Goal: Task Accomplishment & Management: Manage account settings

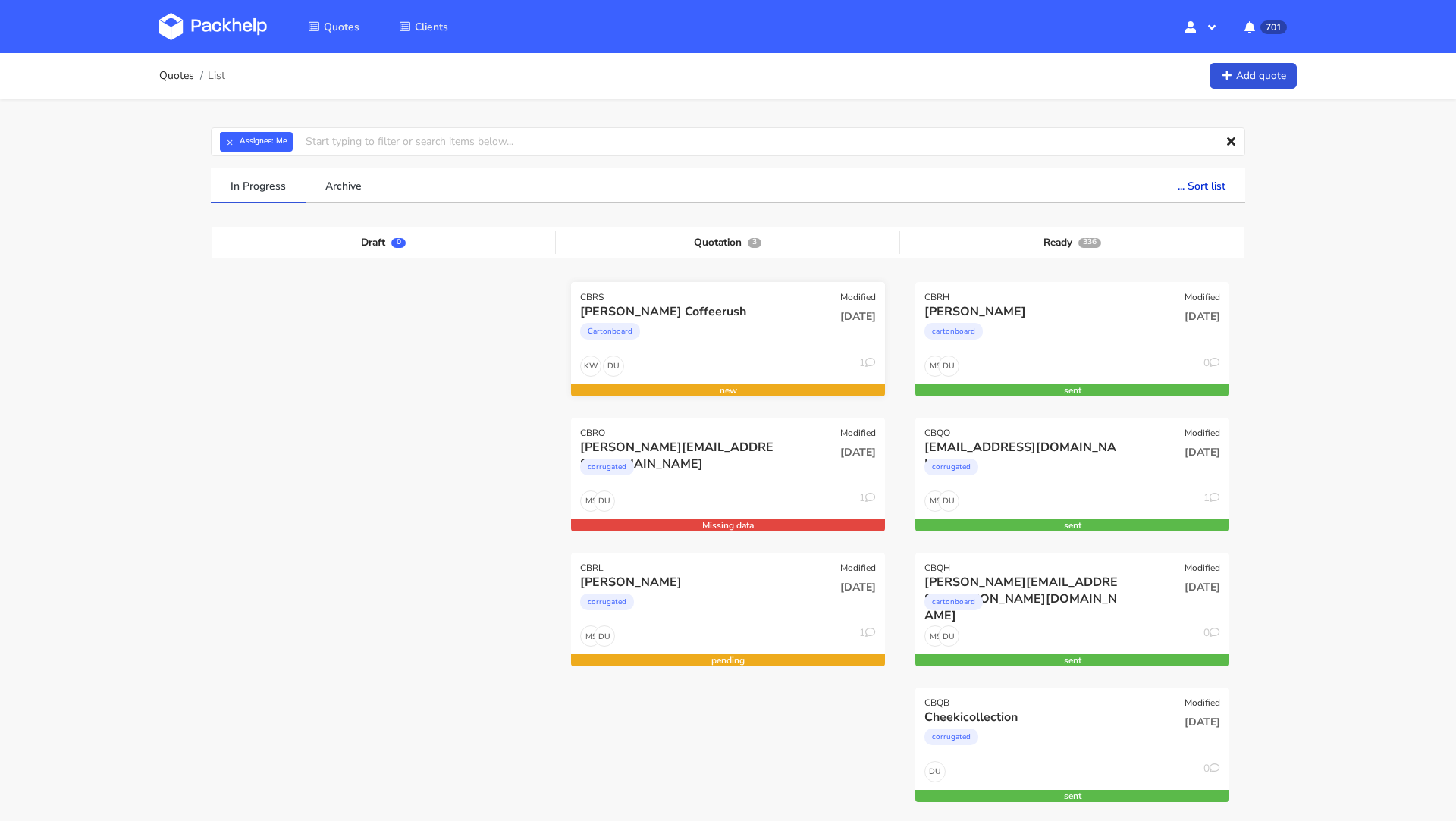
click at [665, 333] on div "Cartonboard" at bounding box center [680, 335] width 201 height 30
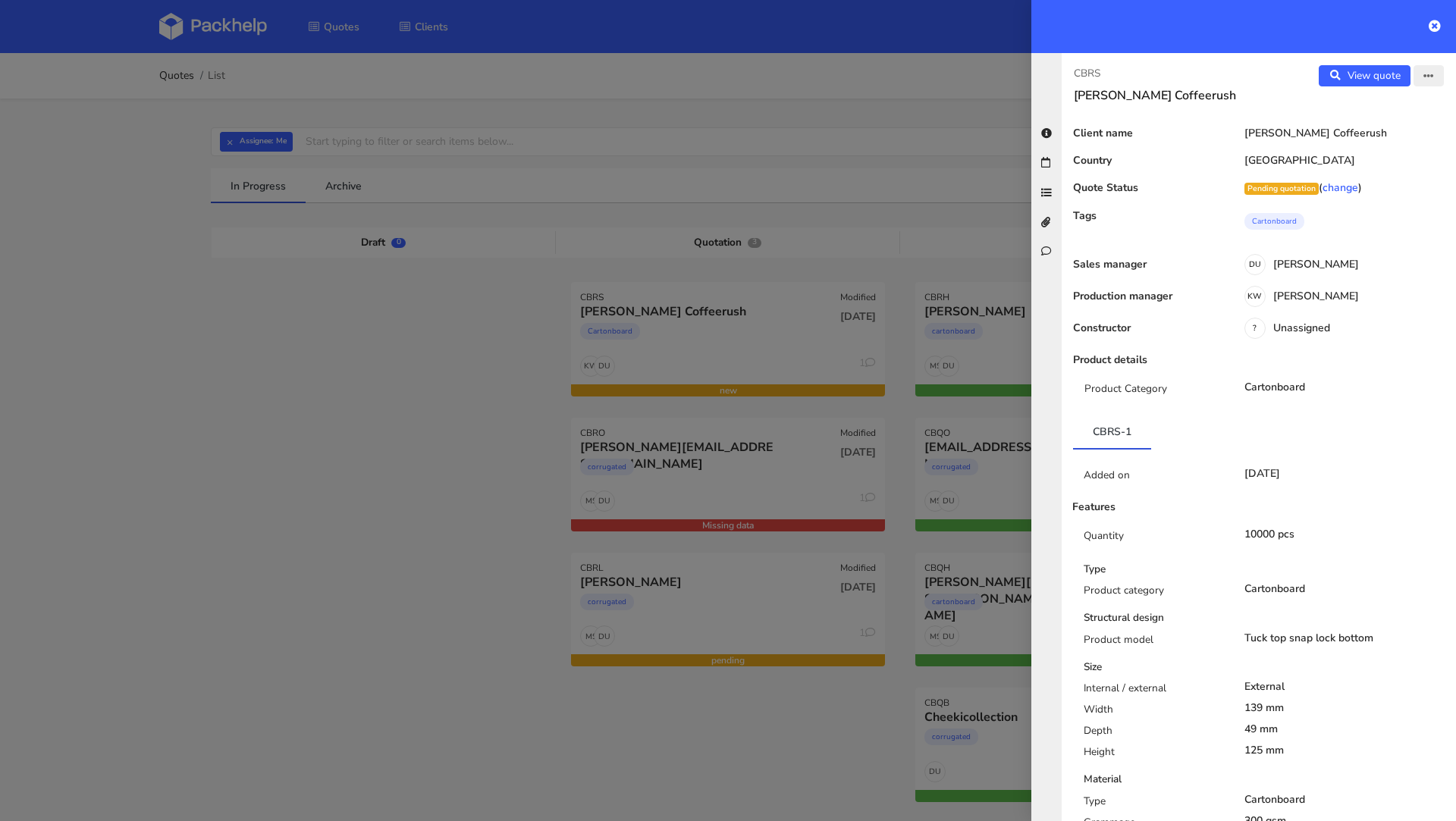
click at [1428, 80] on icon "button" at bounding box center [1428, 76] width 11 height 11
click at [1391, 101] on link "Edit quote" at bounding box center [1378, 106] width 133 height 25
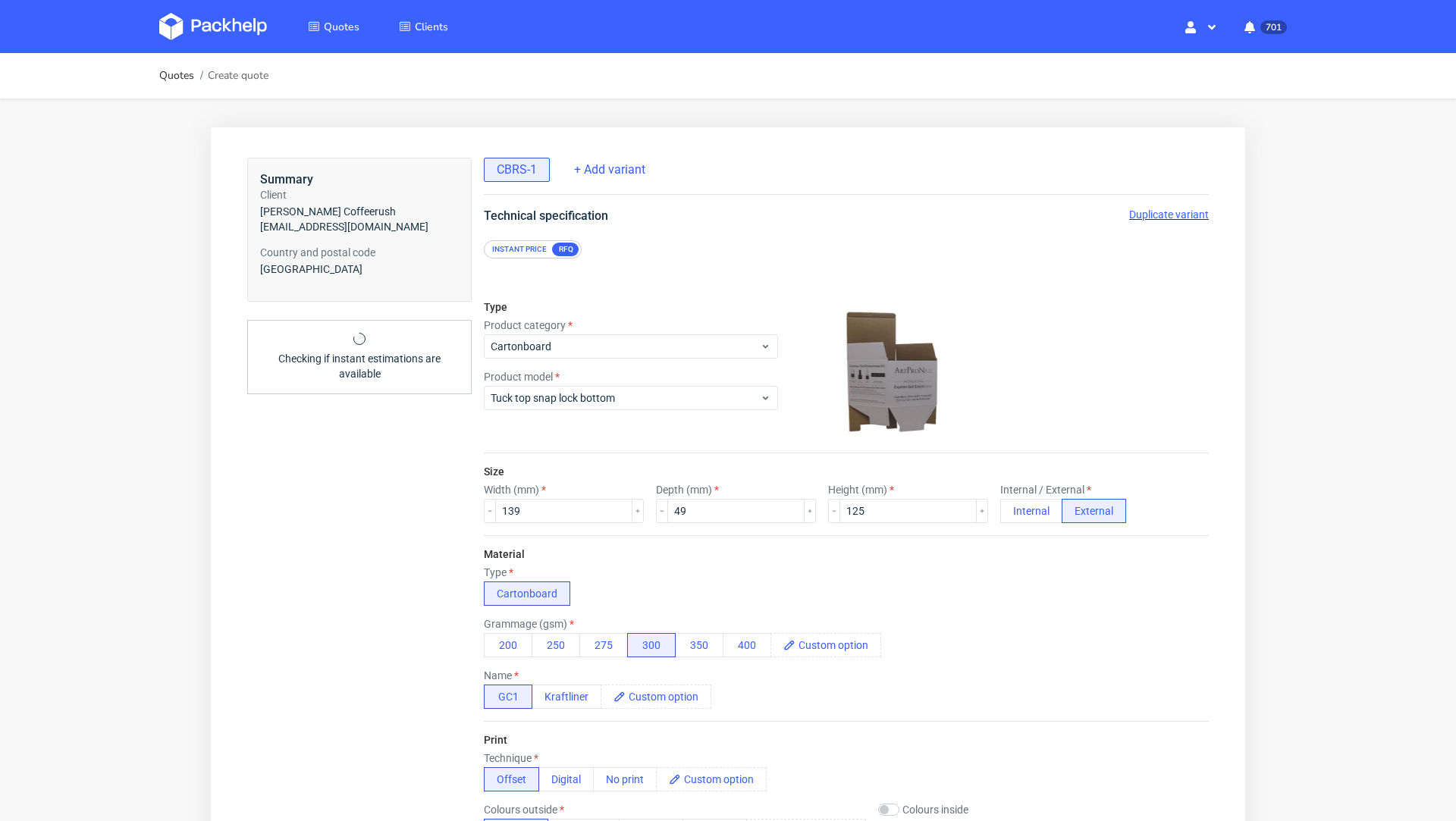
click at [1162, 212] on span "Duplicate variant" at bounding box center [1169, 214] width 80 height 12
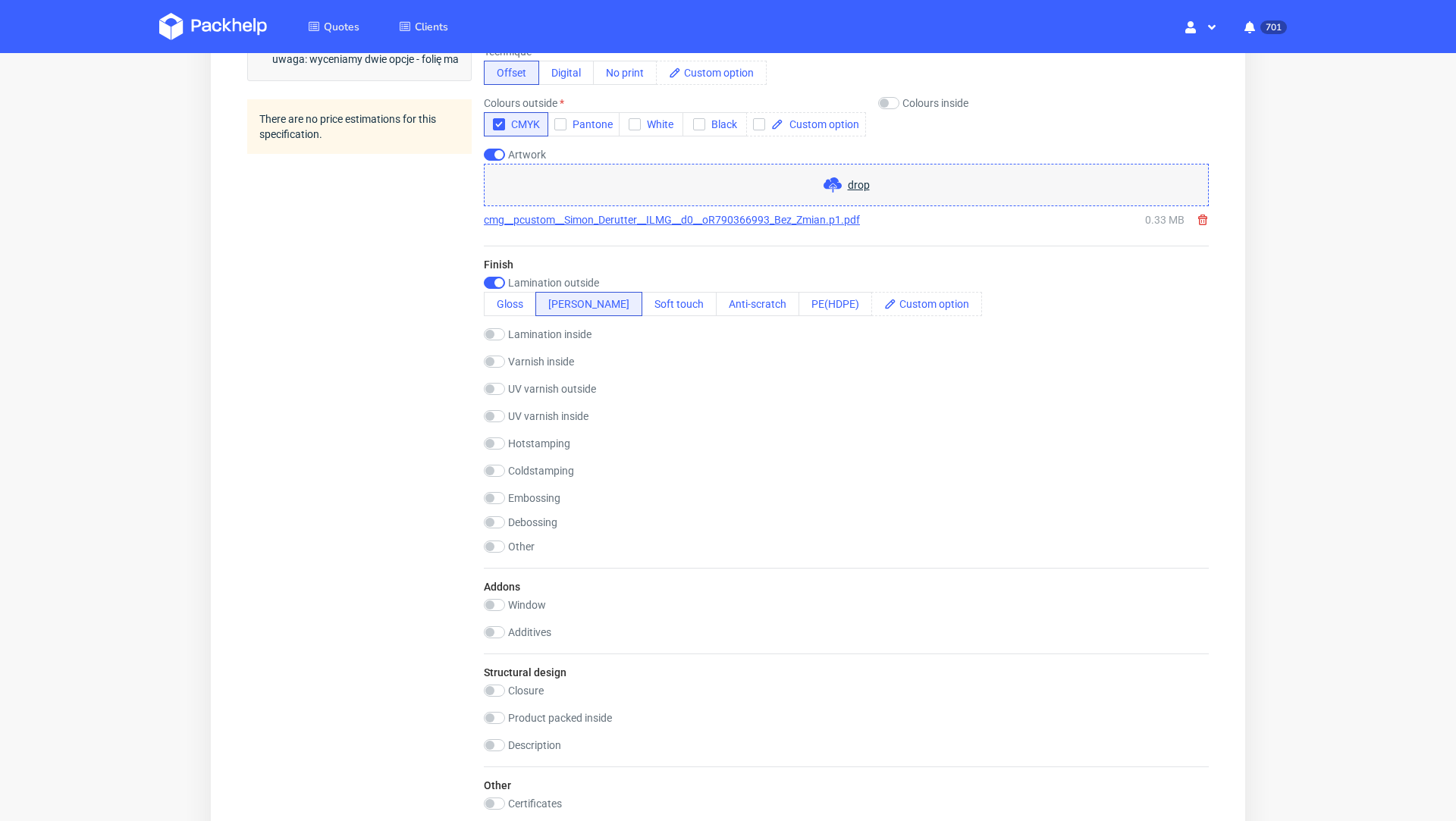
scroll to position [705, 0]
click at [642, 306] on button "Soft touch" at bounding box center [679, 306] width 75 height 24
click at [1300, 414] on div "Quotes Create quote Your browser does not support iframes." at bounding box center [728, 375] width 1456 height 2055
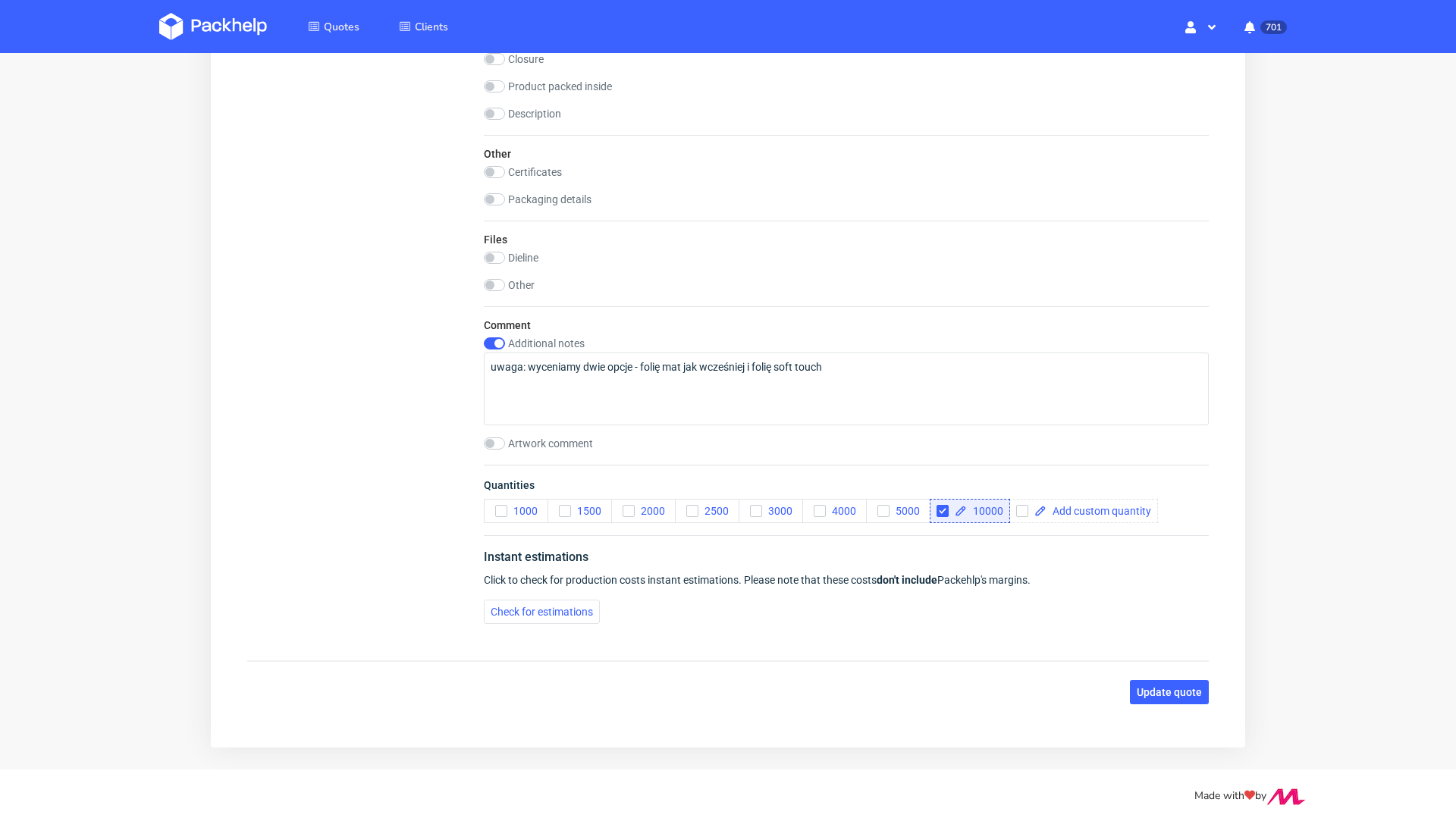
scroll to position [1340, 0]
click at [1149, 687] on span "Update quote" at bounding box center [1169, 690] width 65 height 11
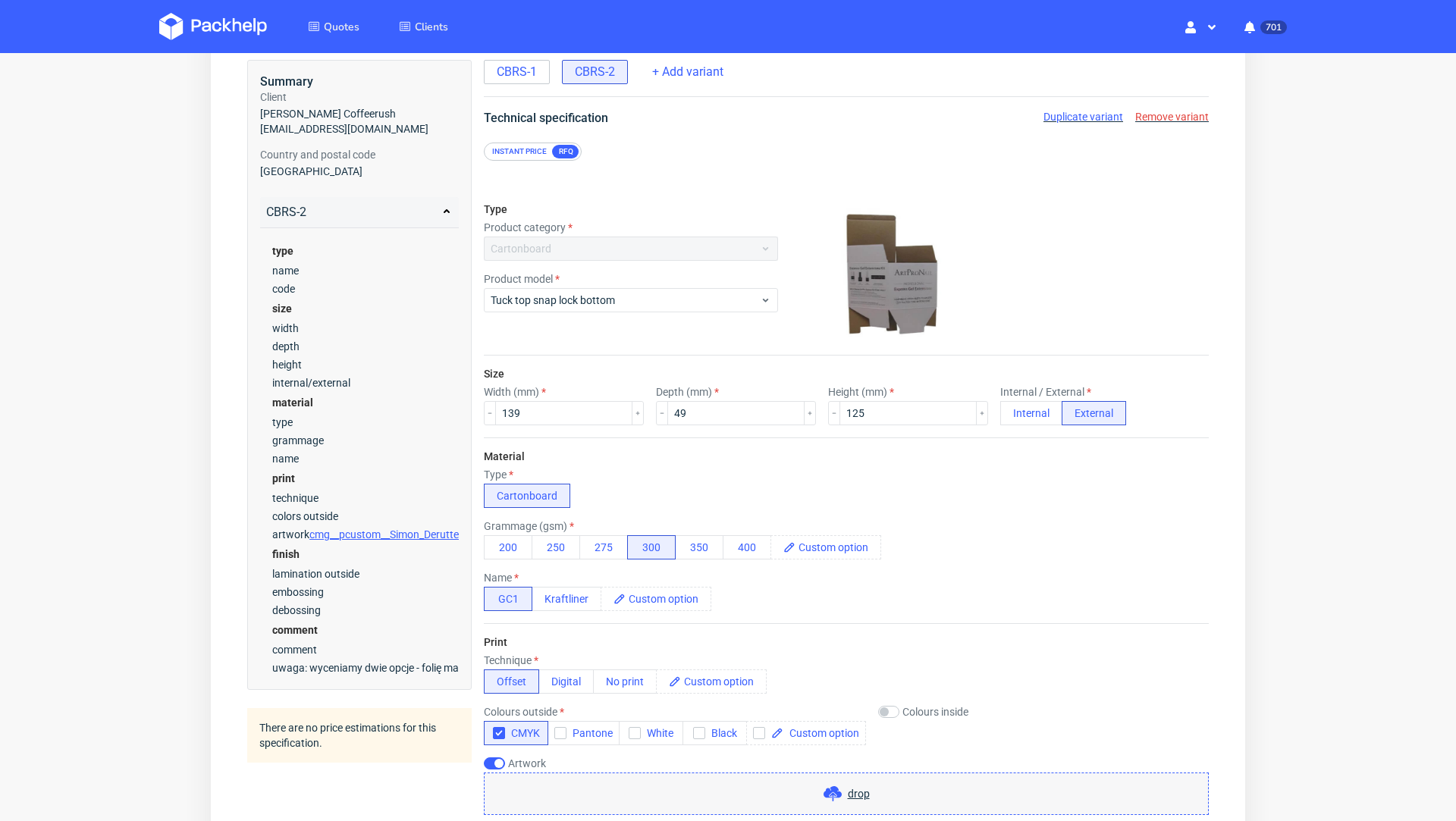
scroll to position [84, 0]
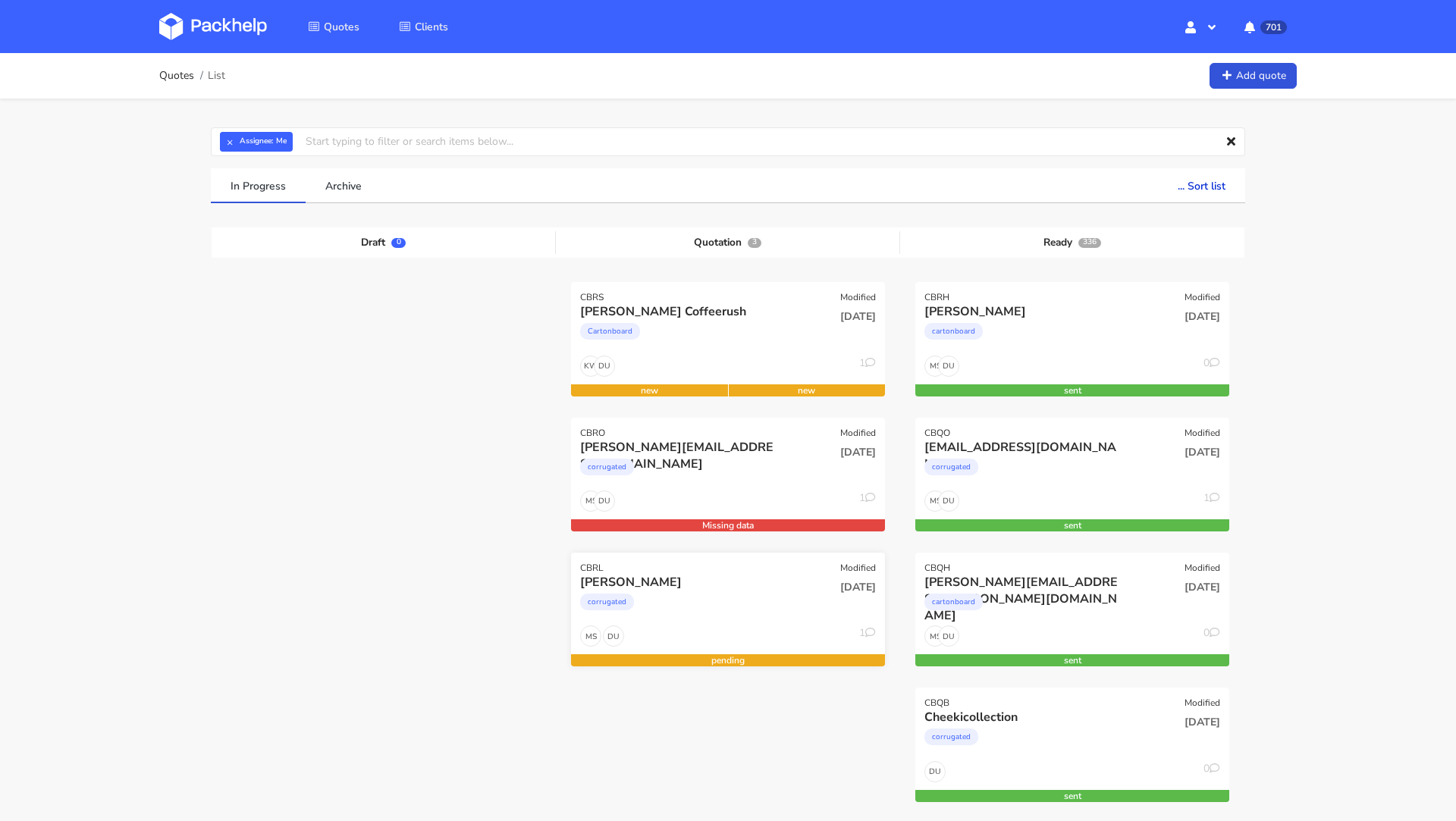
click at [650, 580] on div "[PERSON_NAME]" at bounding box center [680, 582] width 201 height 17
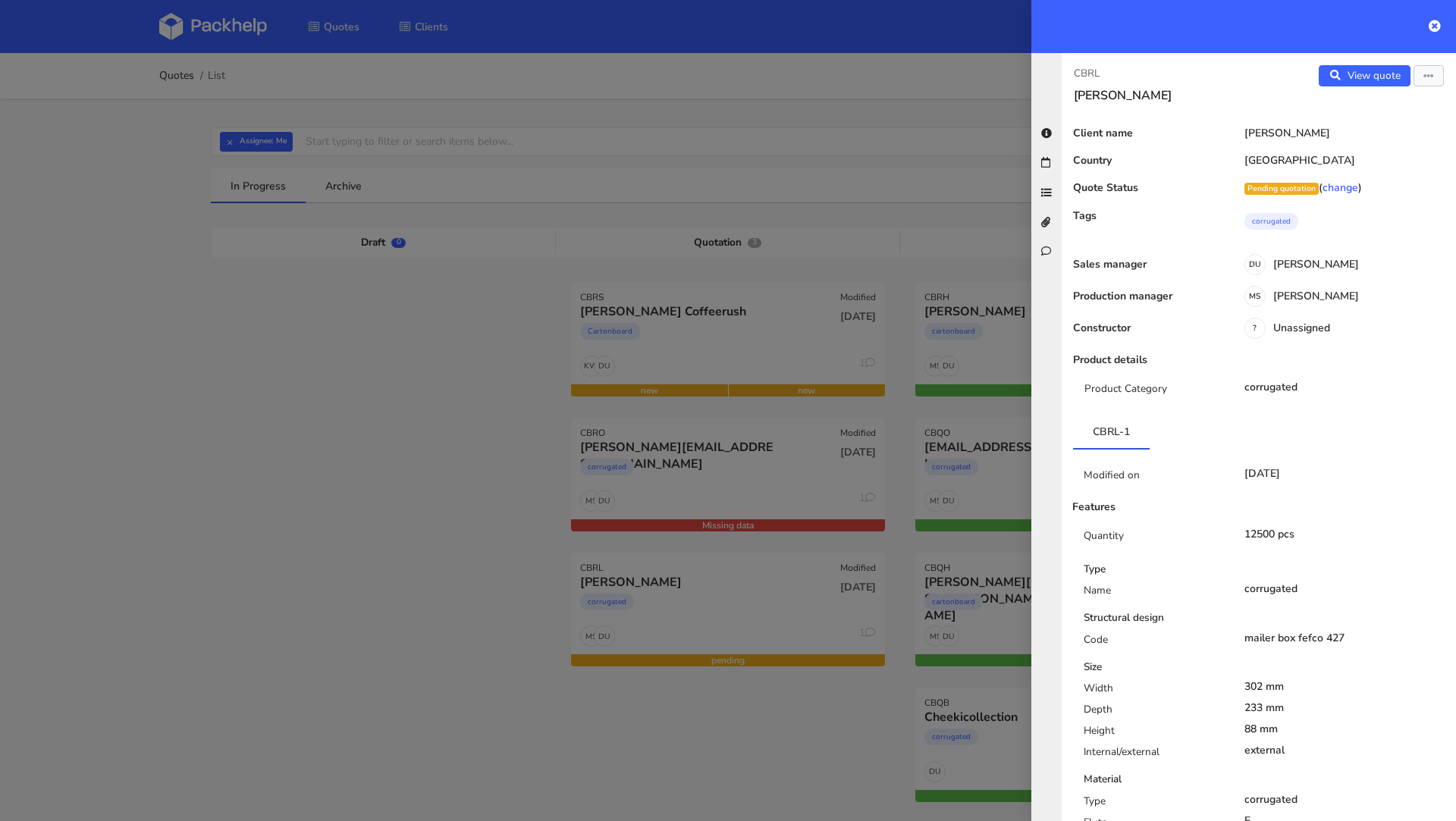
click at [1089, 70] on p "CBRL" at bounding box center [1160, 74] width 173 height 17
copy p "CBRL"
click at [410, 353] on div at bounding box center [728, 410] width 1456 height 821
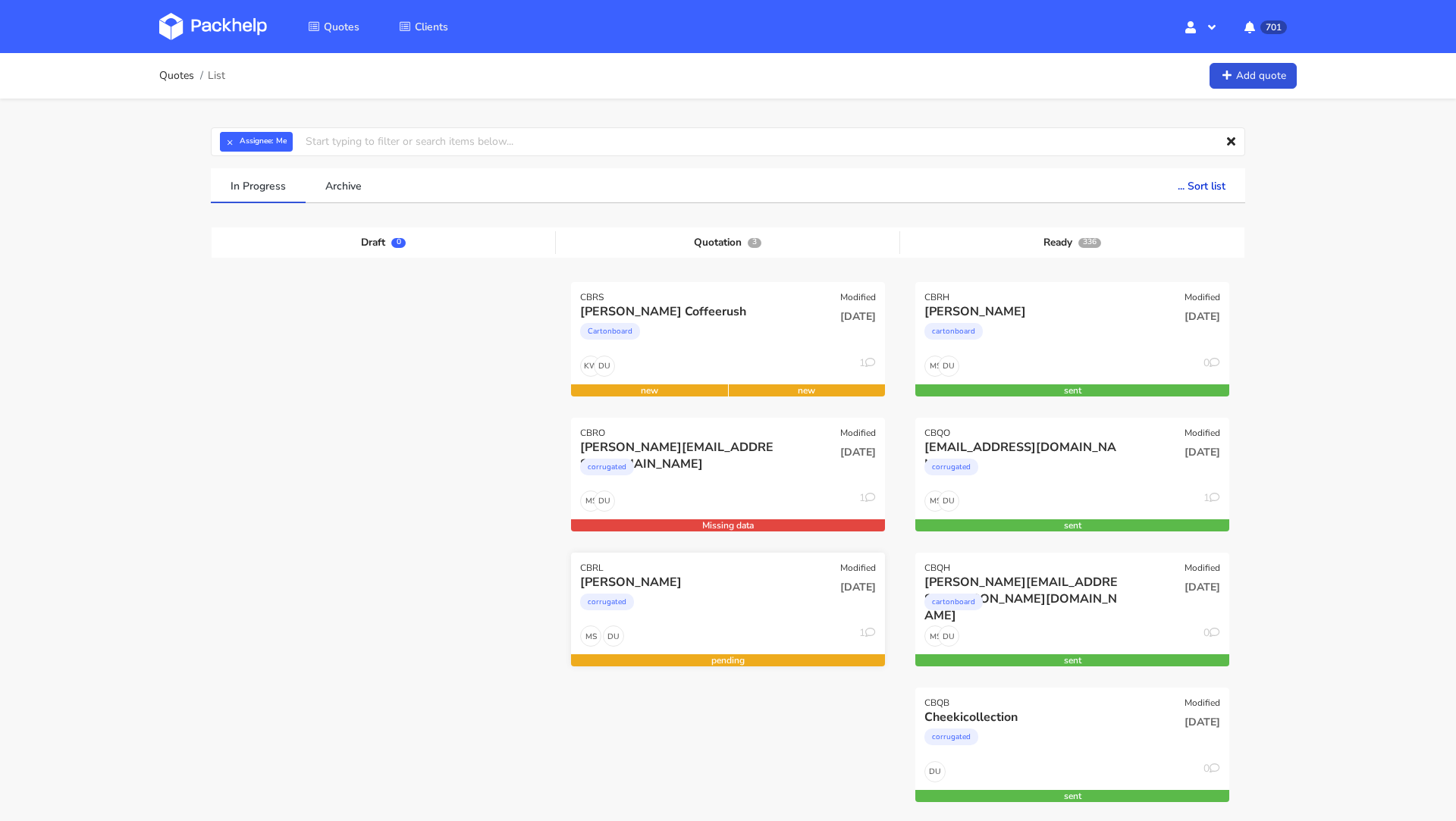
click at [653, 567] on div "CBRL Modified" at bounding box center [728, 563] width 314 height 21
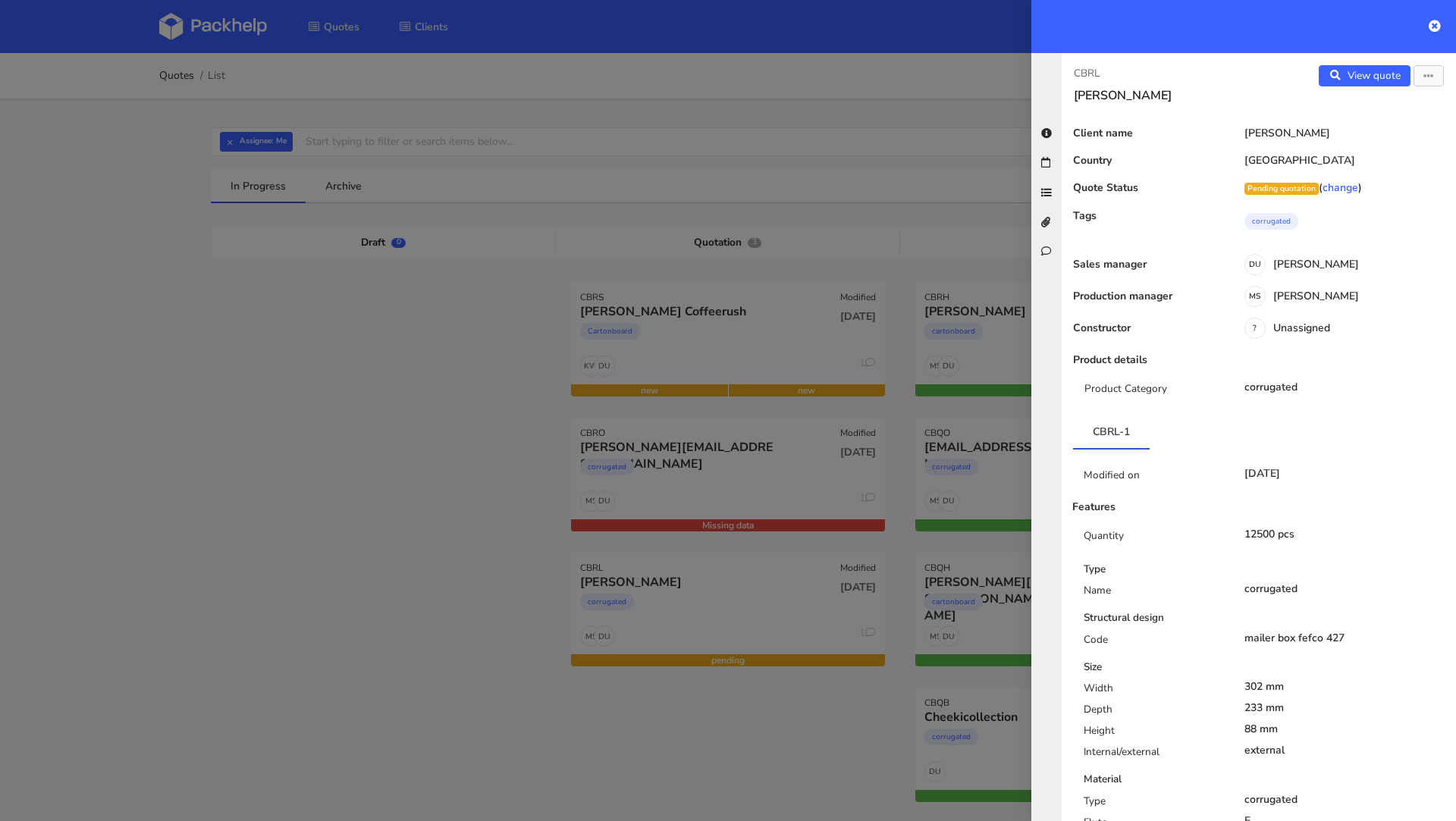
click at [260, 404] on div at bounding box center [728, 410] width 1456 height 821
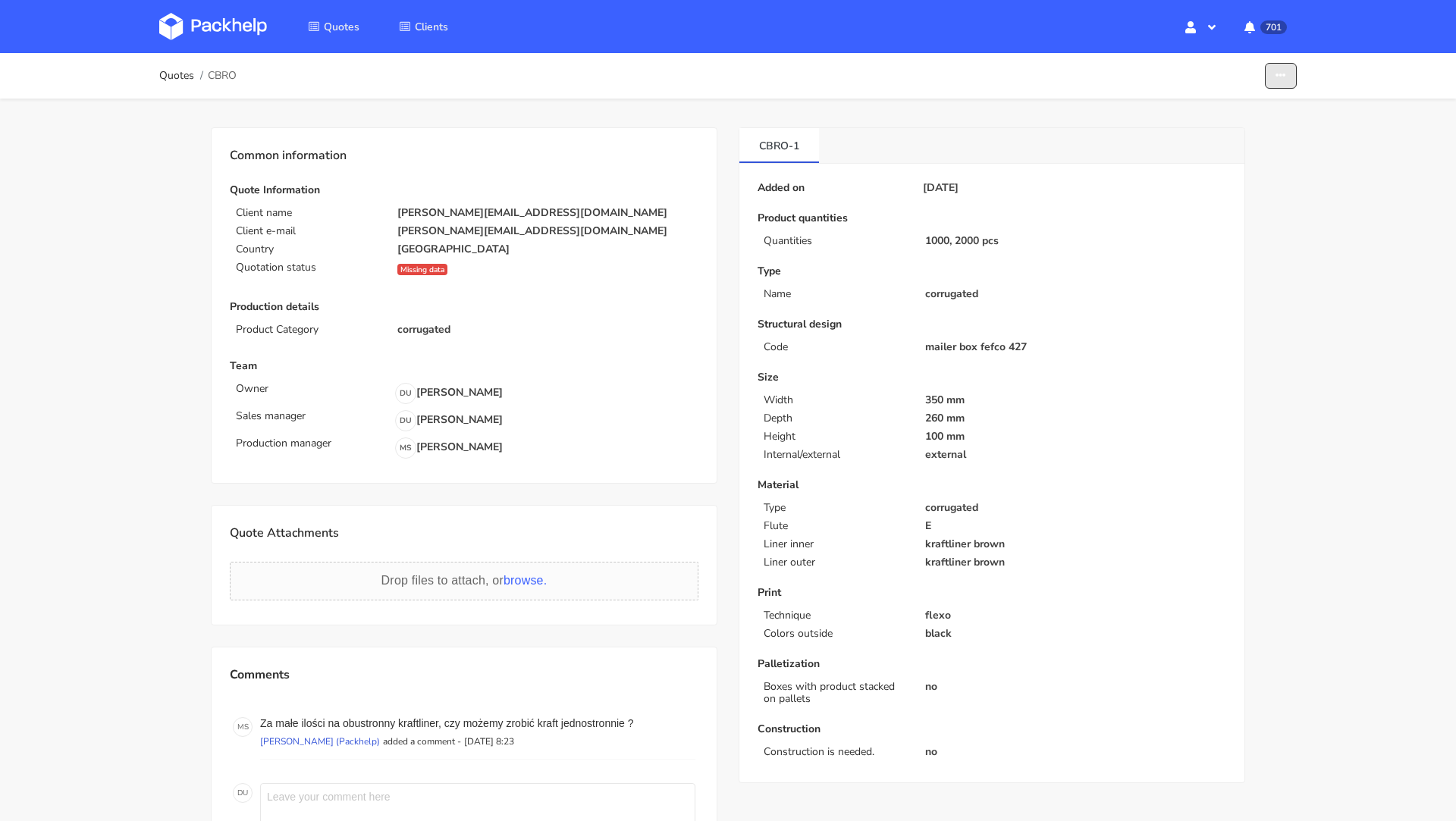
click at [1277, 77] on icon "button" at bounding box center [1280, 75] width 11 height 11
click at [1211, 115] on link "Edit quote" at bounding box center [1221, 109] width 133 height 25
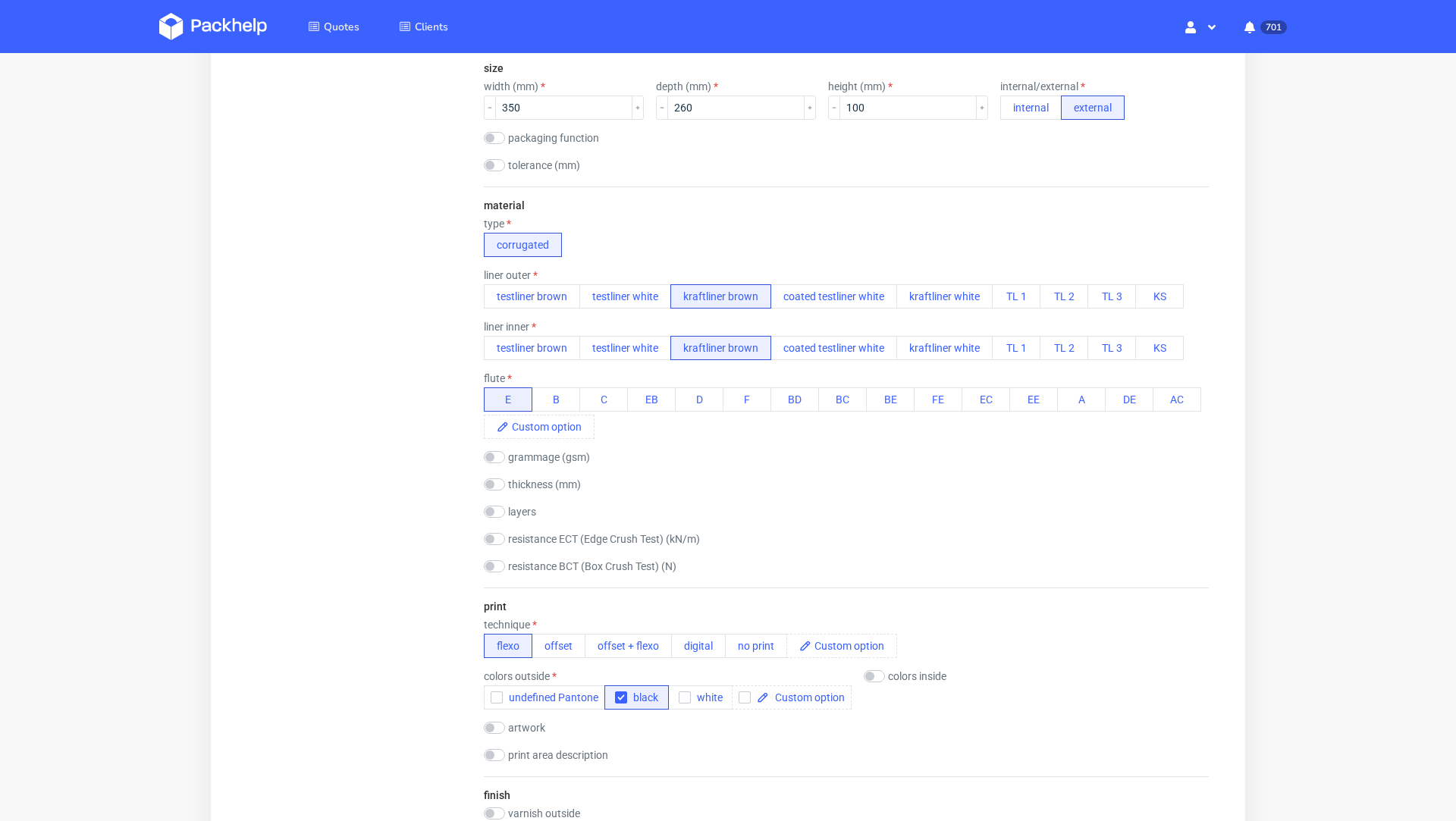
scroll to position [402, 0]
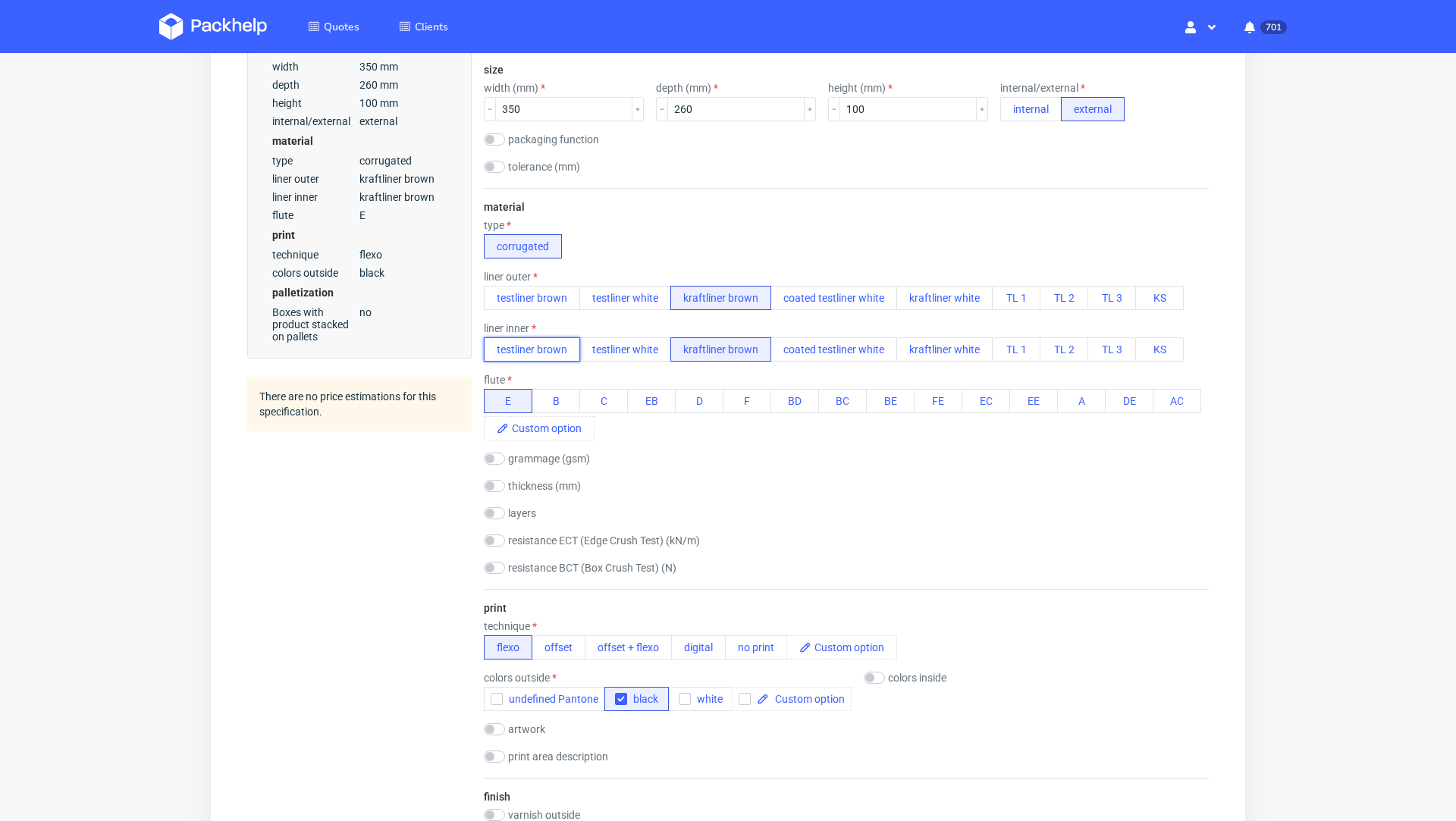
click at [539, 349] on button "testliner brown" at bounding box center [531, 349] width 96 height 24
click at [1293, 418] on div "Quotes Create quote Your browser does not support iframes." at bounding box center [728, 679] width 1456 height 2056
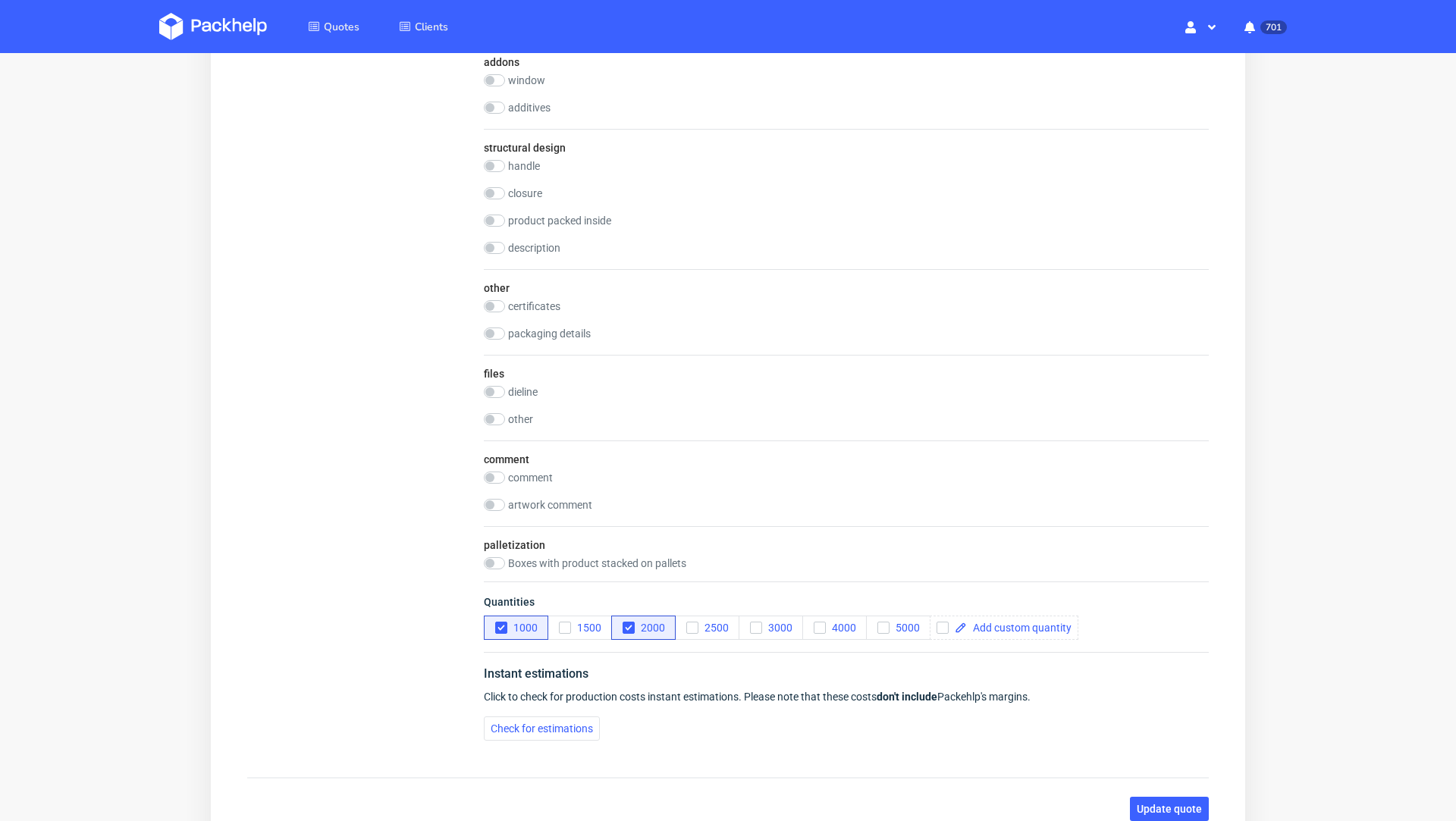
scroll to position [1340, 0]
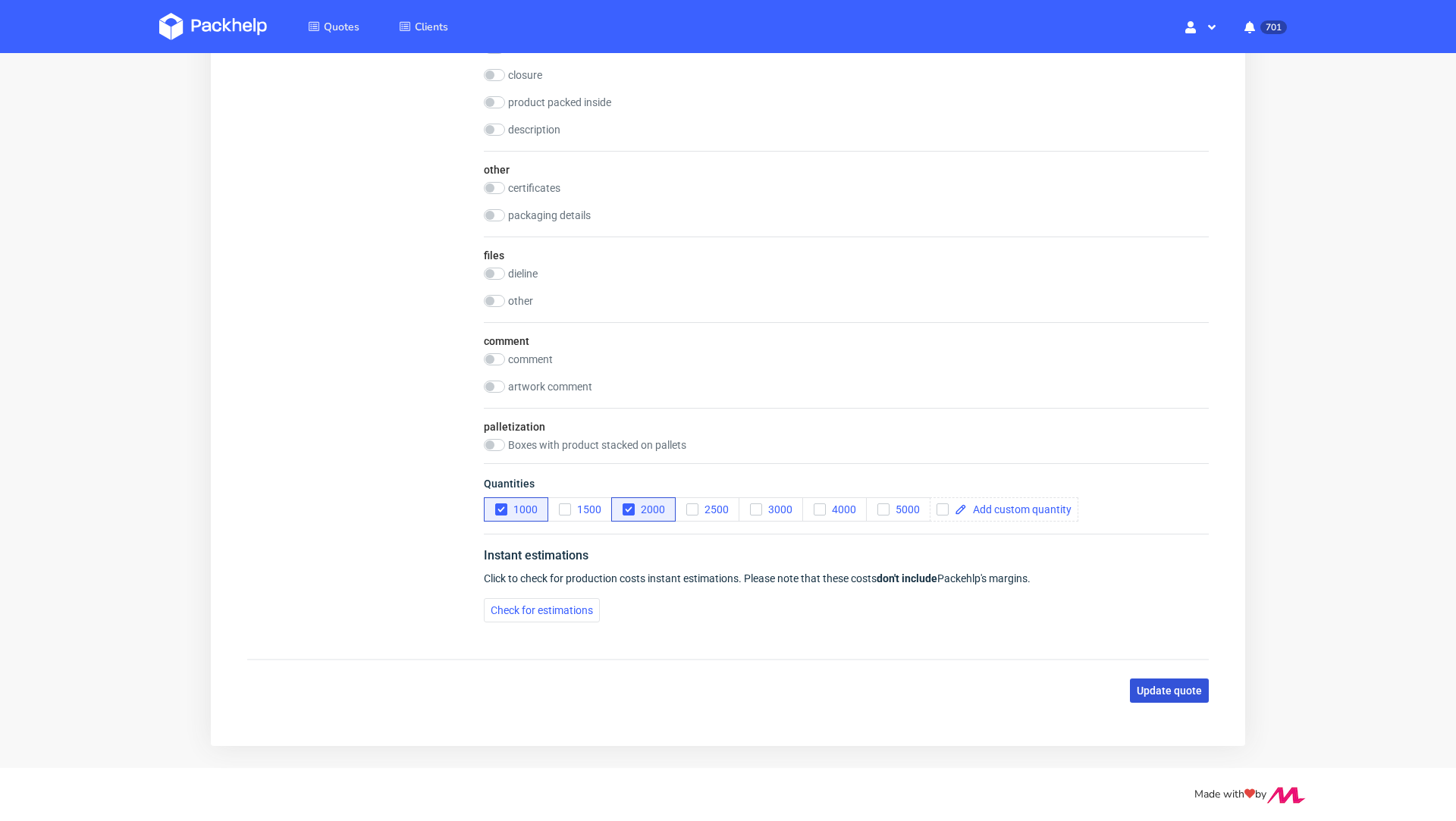
click at [1149, 685] on span "Update quote" at bounding box center [1169, 690] width 65 height 11
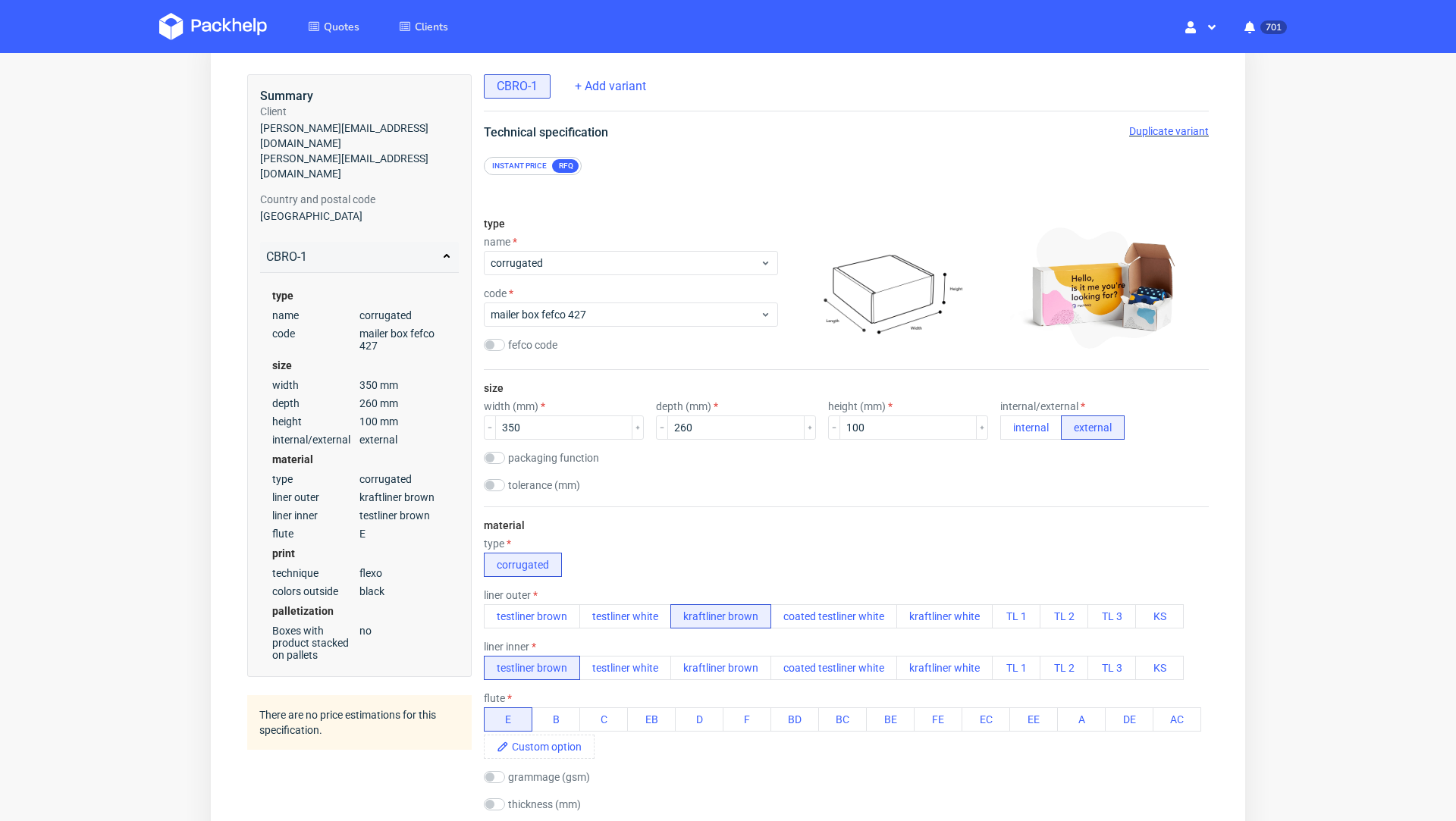
scroll to position [0, 0]
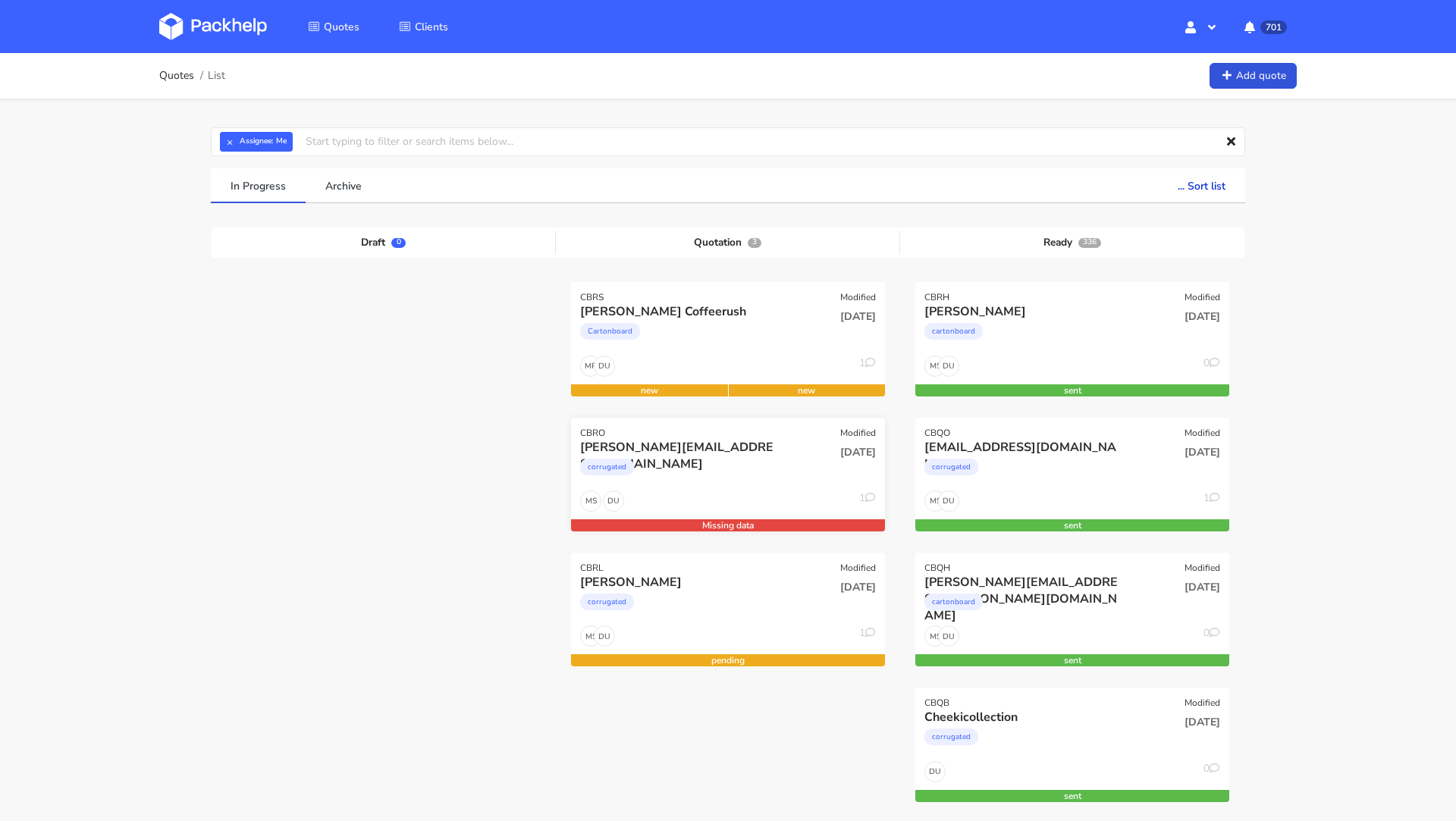
click at [764, 469] on div "corrugated" at bounding box center [680, 471] width 201 height 30
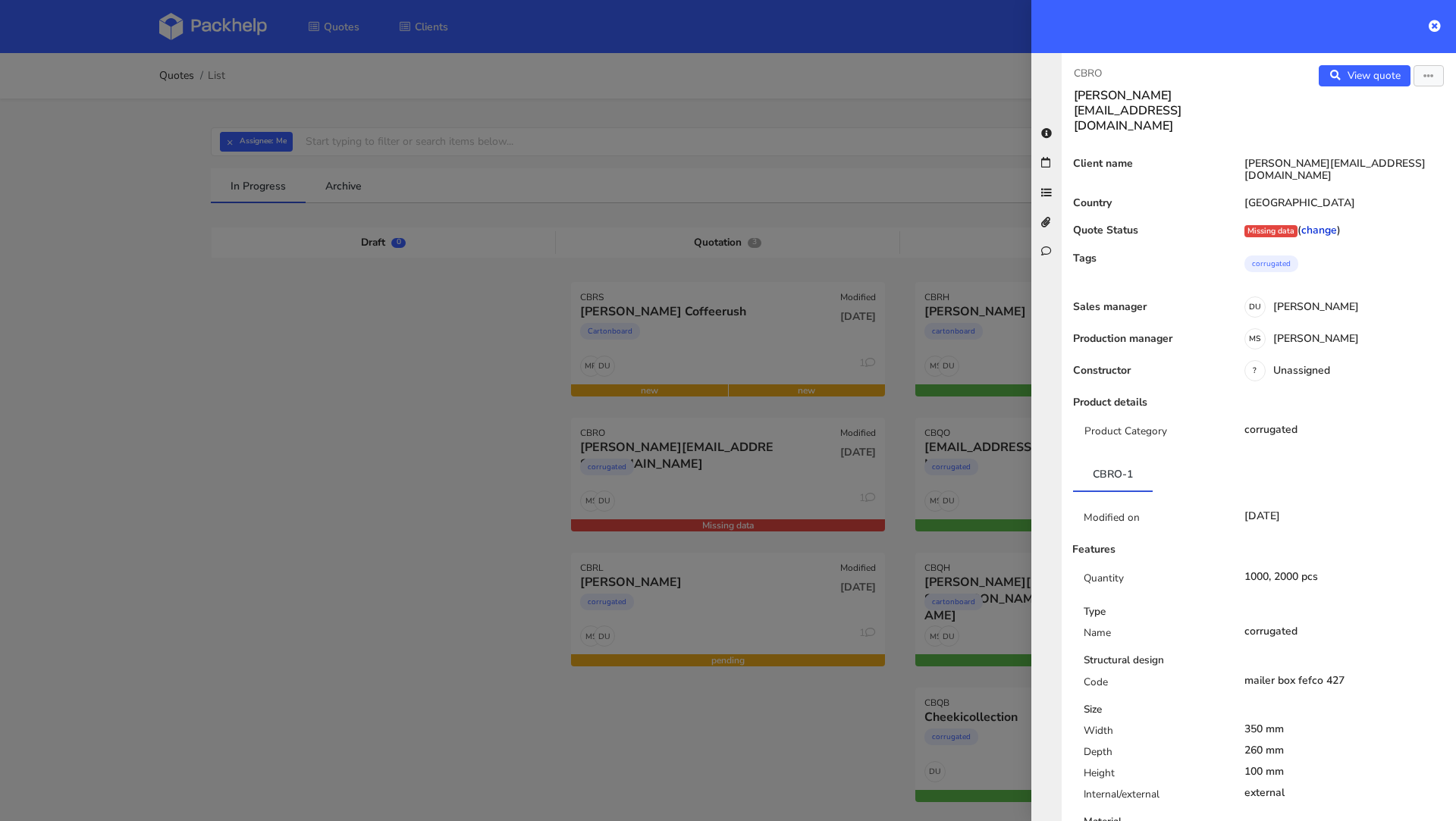
click at [1319, 223] on link "change" at bounding box center [1319, 230] width 36 height 14
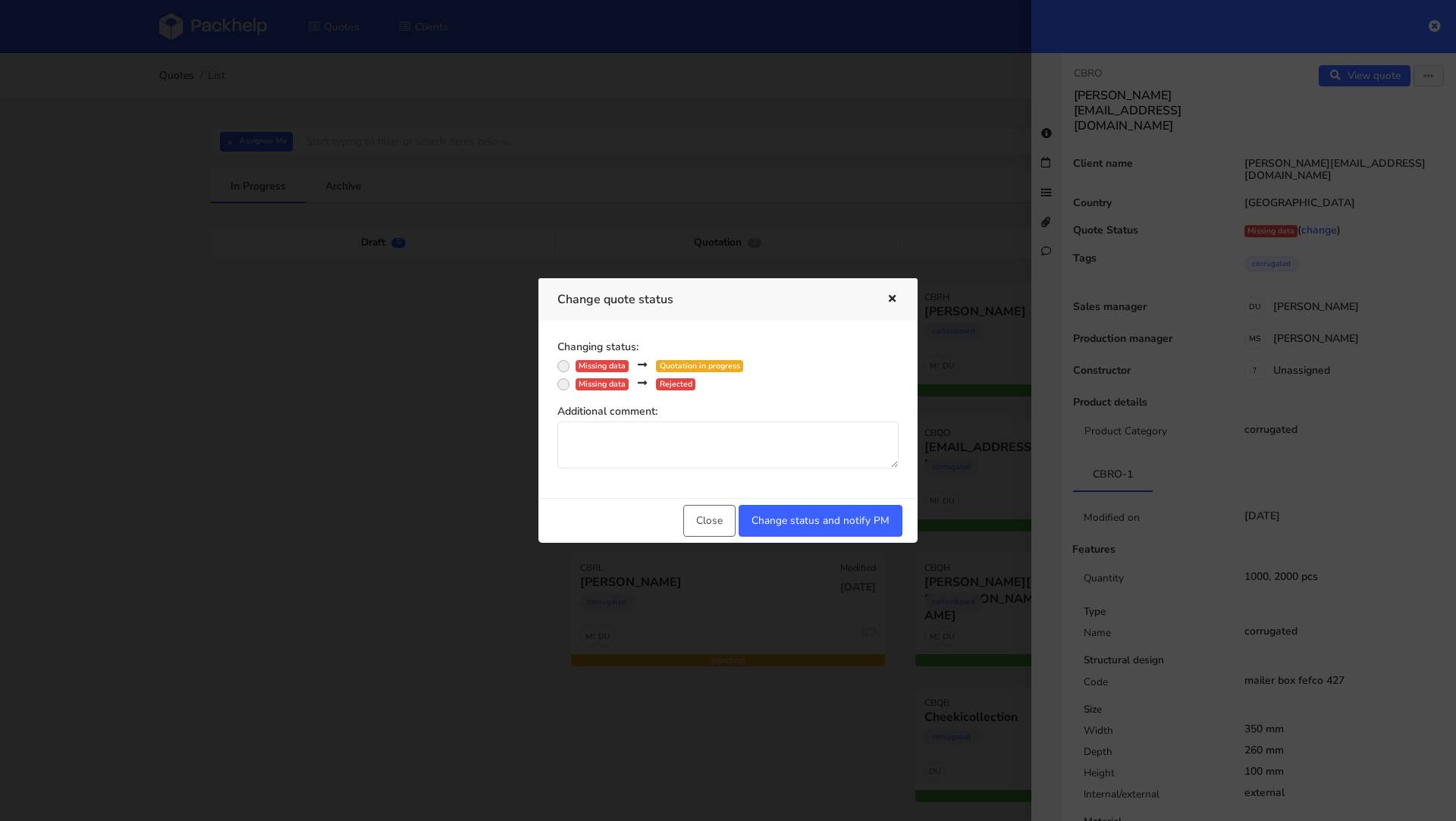
click at [576, 367] on label "Missing data Quotation in progress" at bounding box center [659, 364] width 168 height 16
click at [565, 367] on input "Missing data Quotation in progress" at bounding box center [563, 364] width 12 height 15
radio input "true"
click at [803, 523] on button "Change status and notify PM" at bounding box center [821, 521] width 164 height 32
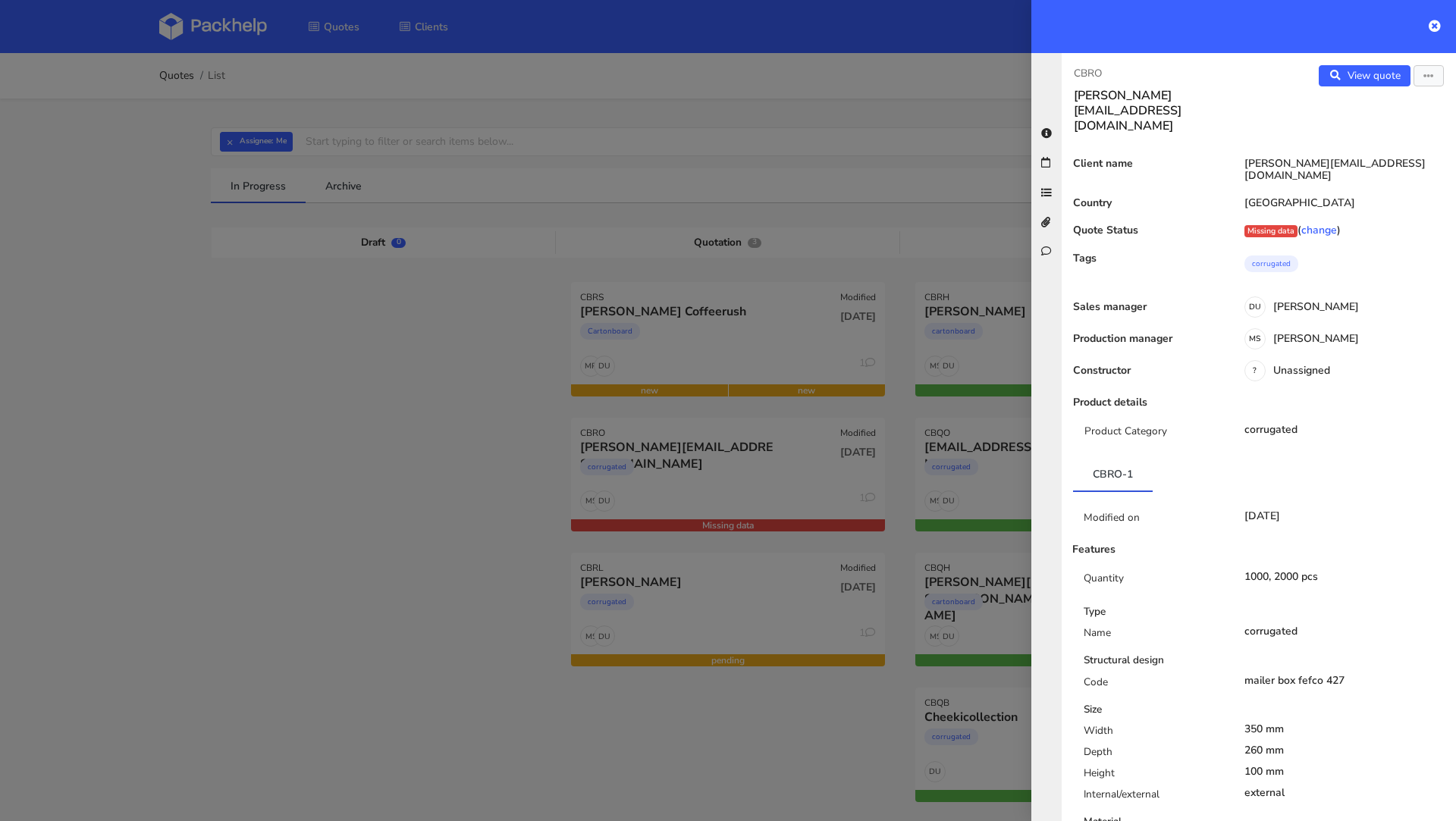
click at [329, 486] on div at bounding box center [728, 410] width 1456 height 821
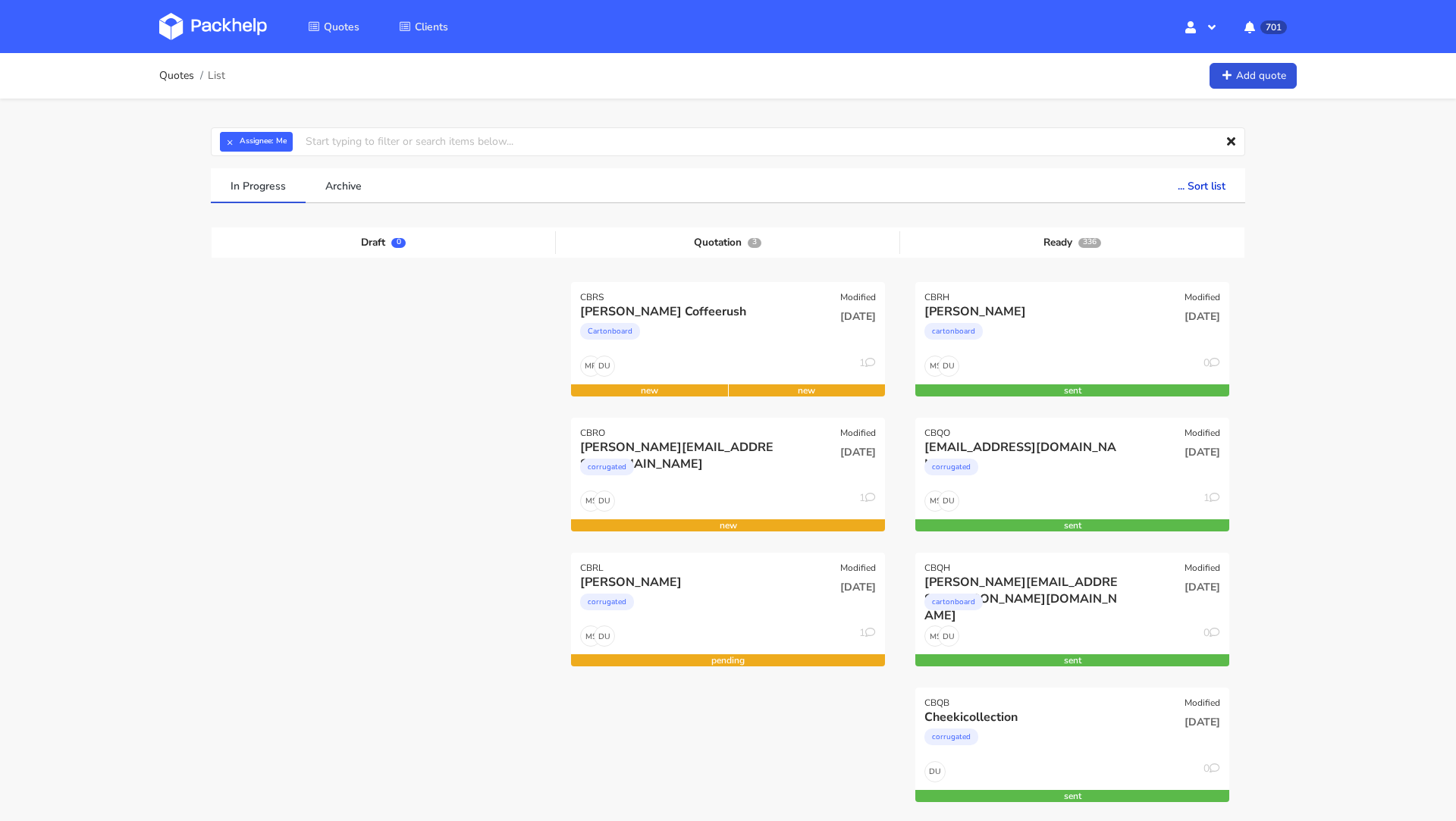
click at [198, 36] on img at bounding box center [213, 26] width 108 height 28
